Goal: Task Accomplishment & Management: Complete application form

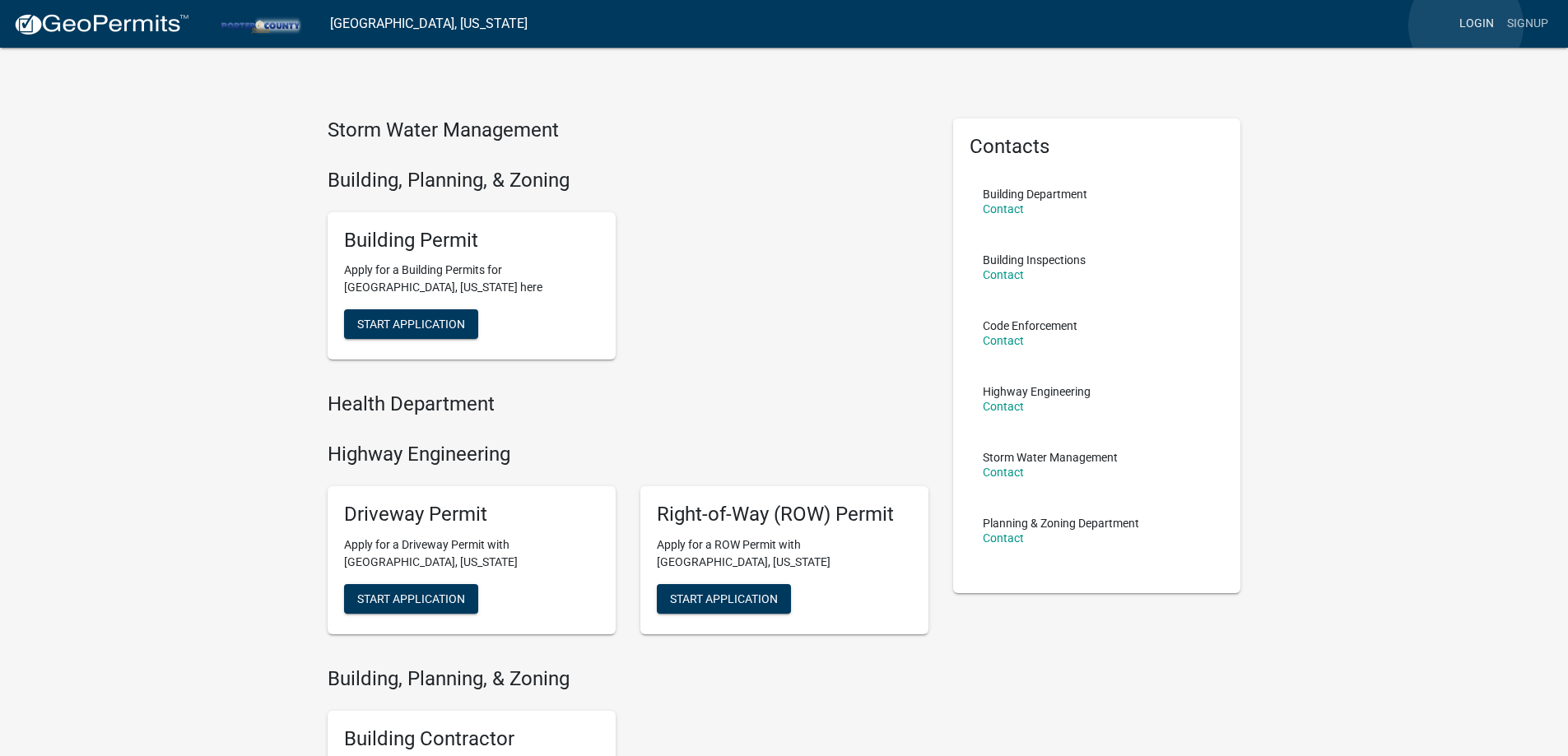
click at [1466, 25] on link "Login" at bounding box center [1477, 23] width 48 height 31
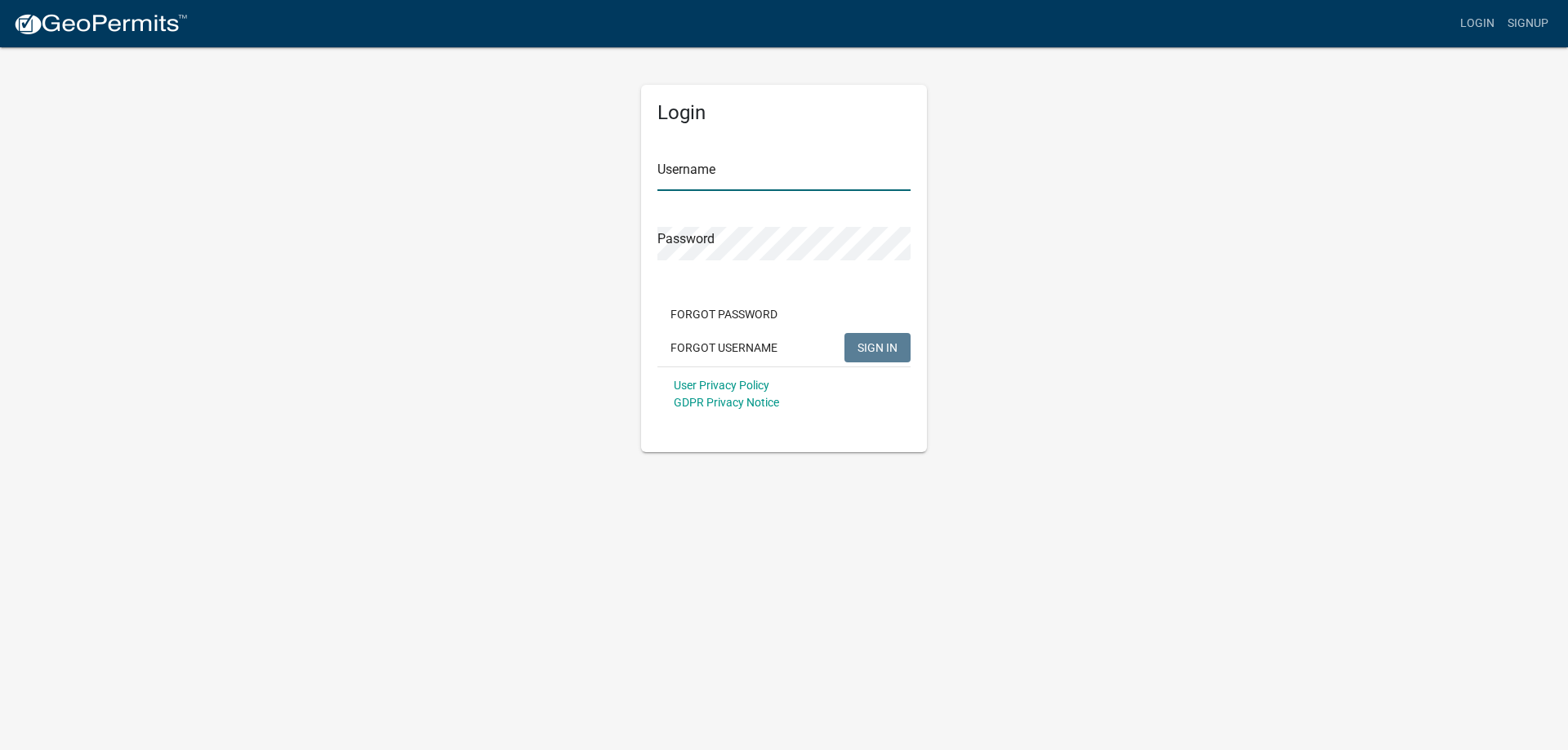
type input "budzevski"
click at [883, 345] on span "SIGN IN" at bounding box center [878, 347] width 40 height 13
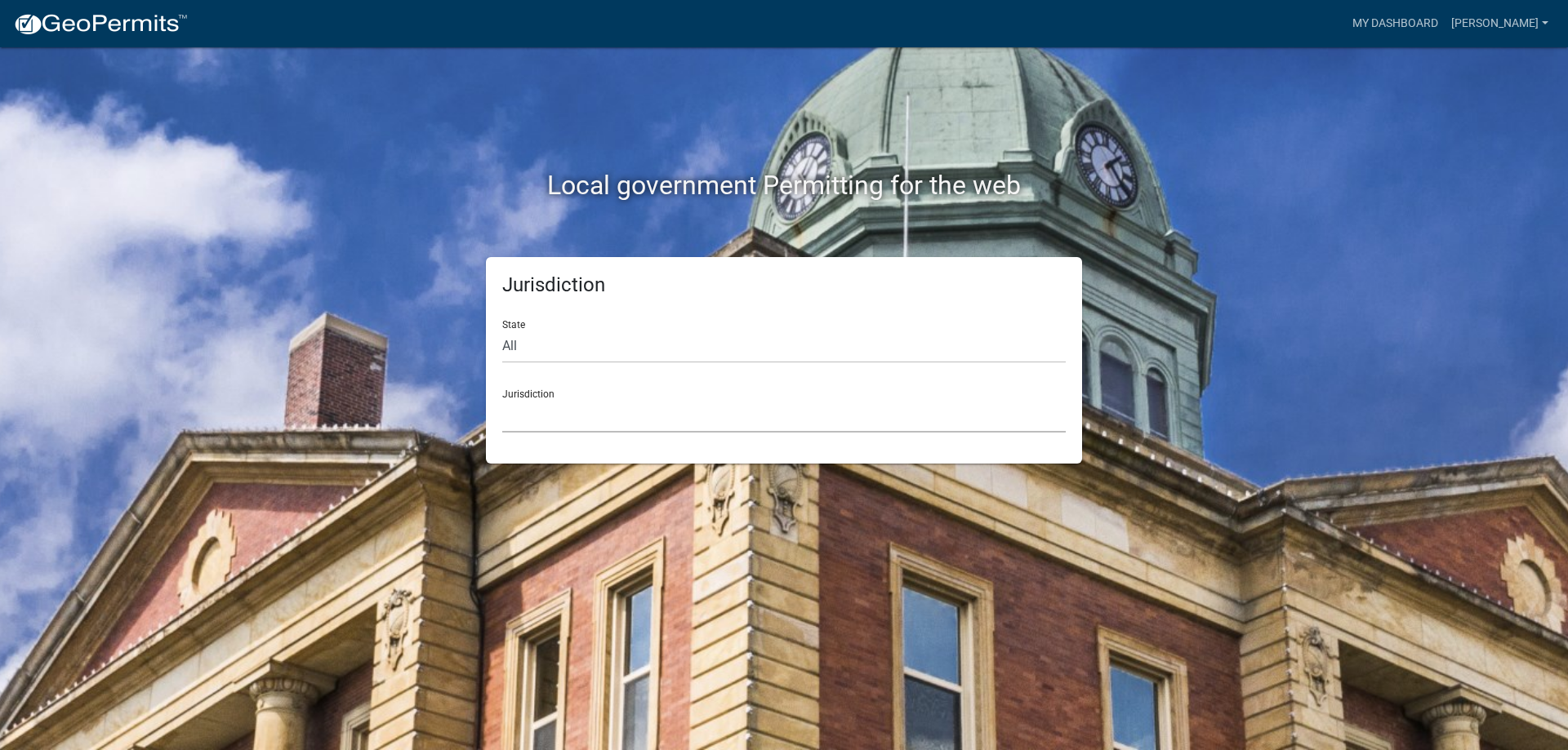
click at [572, 404] on select "[GEOGRAPHIC_DATA], [US_STATE] [GEOGRAPHIC_DATA], [US_STATE][PERSON_NAME][GEOGRA…" at bounding box center [784, 415] width 564 height 33
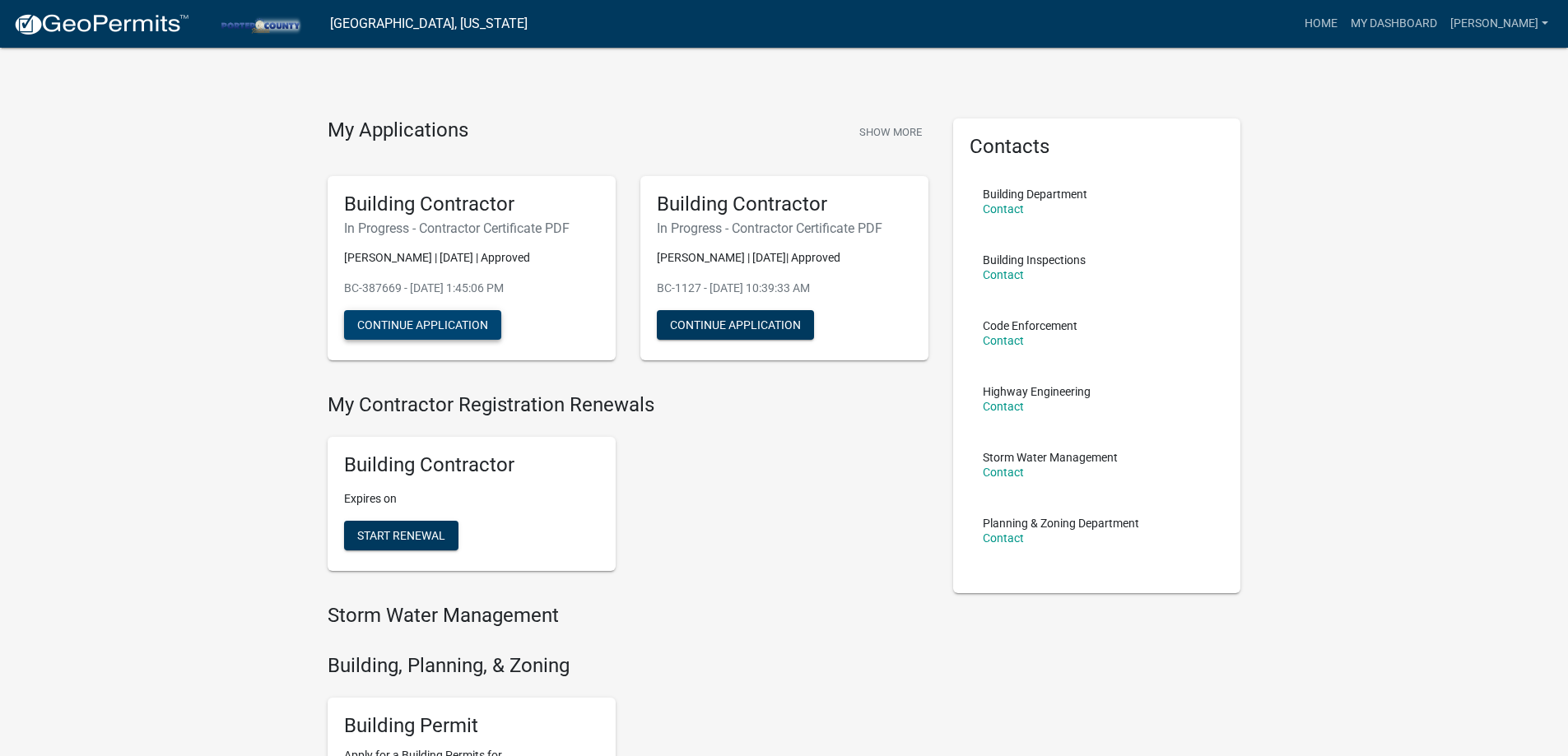
click at [358, 326] on button "Continue Application" at bounding box center [422, 325] width 157 height 29
